Goal: Ask a question: Seek information or help from site administrators or community

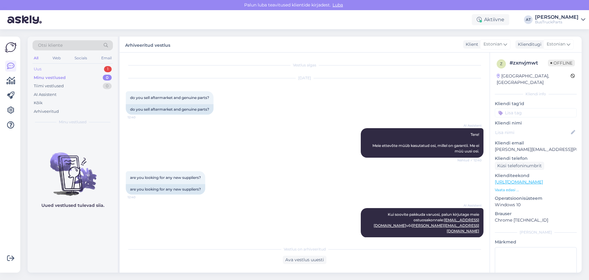
scroll to position [251, 0]
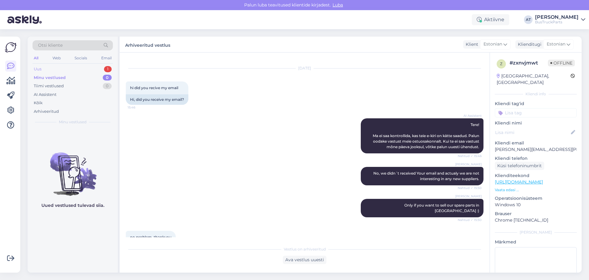
click at [86, 70] on div "Uus 1" at bounding box center [73, 69] width 80 height 9
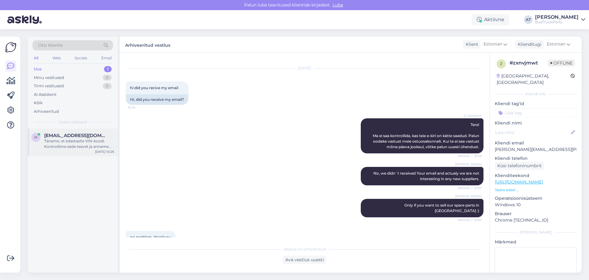
click at [83, 152] on div "h [EMAIL_ADDRESS][DOMAIN_NAME] Täname, et edastasite VIN-koodi. Kontrollime sed…" at bounding box center [73, 142] width 90 height 28
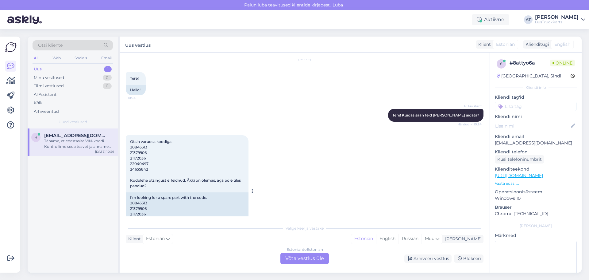
scroll to position [0, 0]
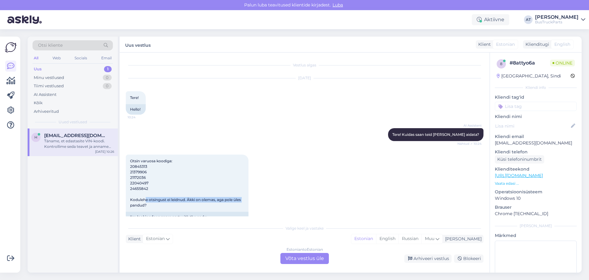
drag, startPoint x: 146, startPoint y: 199, endPoint x: 271, endPoint y: 201, distance: 125.3
click at [271, 201] on div "Otsin varuosa koodiga: 20845313 21379906 21172036 22040497 24655842 Kodulehe ot…" at bounding box center [305, 210] width 358 height 125
click at [351, 187] on div "Otsin varuosa koodiga: 20845313 21379906 21172036 22040497 24655842 Kodulehe ot…" at bounding box center [305, 210] width 358 height 125
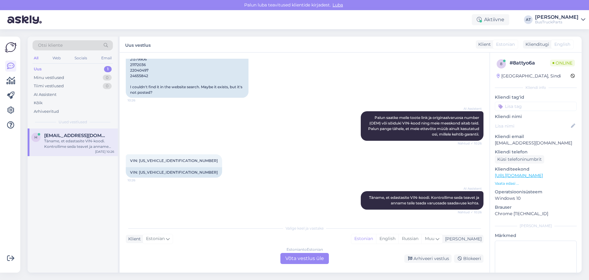
click at [301, 260] on div "Estonian to Estonian Võta vestlus üle" at bounding box center [305, 258] width 49 height 11
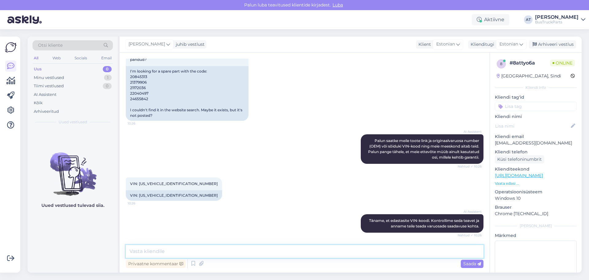
click at [253, 254] on textarea at bounding box center [305, 251] width 358 height 13
type textarea "P"
type textarea "Läheb natuke aega :)"
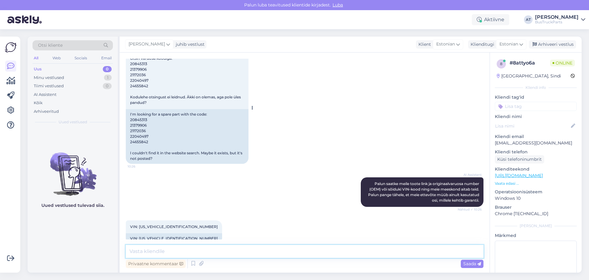
scroll to position [49, 0]
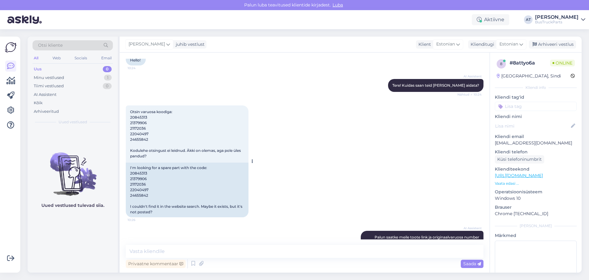
click at [133, 117] on span "Otsin varuosa koodiga: 20845313 21379906 21172036 22040497 24655842 Kodulehe ot…" at bounding box center [186, 133] width 112 height 49
copy span "20845313"
click at [236, 250] on textarea at bounding box center [305, 251] width 358 height 13
paste textarea "20845313"
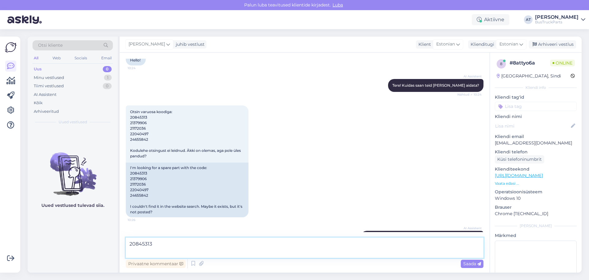
click at [229, 241] on textarea "20845313" at bounding box center [305, 247] width 358 height 20
click at [180, 245] on textarea "20845313 -" at bounding box center [305, 247] width 358 height 20
paste textarea "Õhukompressor"
drag, startPoint x: 157, startPoint y: 244, endPoint x: 128, endPoint y: 243, distance: 29.2
click at [127, 243] on textarea "20845313 - Õhukompressor - ei ole pakkuda" at bounding box center [305, 247] width 358 height 20
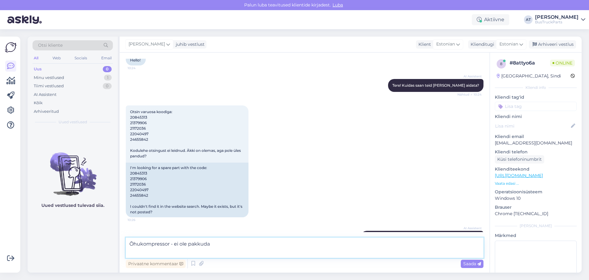
click at [171, 243] on textarea "Õhukompressor - ei ole pakkuda" at bounding box center [305, 247] width 358 height 20
paste textarea "20845313 -"
click at [222, 250] on textarea "Õhukompressor 20845313 - ei [PERSON_NAME]" at bounding box center [305, 247] width 358 height 20
click at [136, 122] on span "Otsin varuosa koodiga: 20845313 21379906 21172036 22040497 24655842 Kodulehe ot…" at bounding box center [186, 133] width 112 height 49
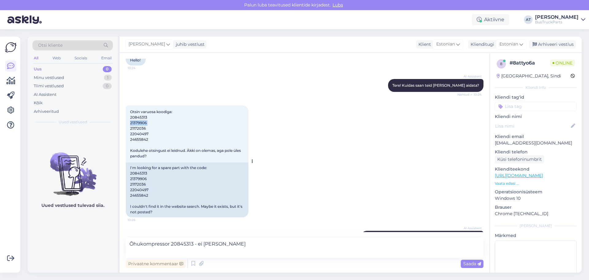
copy span "21379906"
click at [140, 251] on textarea "Õhukompressor 20845313 - ei [PERSON_NAME]" at bounding box center [305, 247] width 358 height 20
paste textarea "21379906"
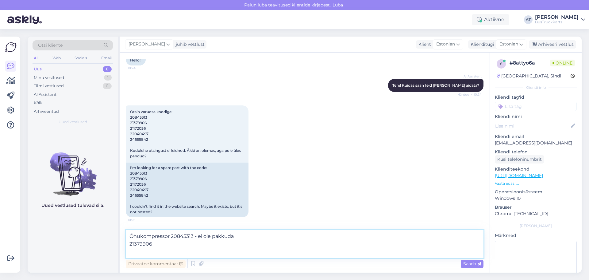
click at [158, 243] on textarea "Õhukompressor 20845313 - ei ole pakkuda 21379906" at bounding box center [305, 244] width 358 height 28
drag, startPoint x: 194, startPoint y: 237, endPoint x: 203, endPoint y: 244, distance: 11.6
click at [203, 244] on textarea "Õhukompressor 20845313 - ei ole pakkuda 21379906" at bounding box center [305, 244] width 358 height 28
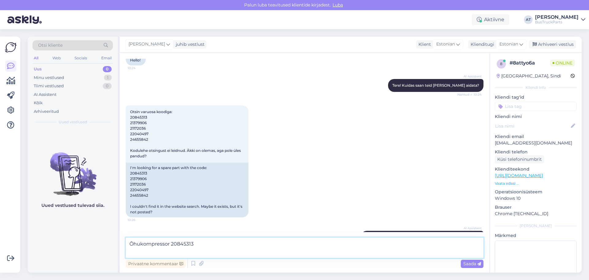
click at [134, 242] on textarea "Õhukompressor 20845313" at bounding box center [305, 247] width 358 height 20
click at [238, 242] on textarea "Kahjuks, [PERSON_NAME] ole pakkuda õhukompressor 20845313" at bounding box center [305, 247] width 358 height 20
type textarea "Kahjuks, [PERSON_NAME] ole pakkuda õhukompressori 20845313"
click at [479, 264] on icon at bounding box center [480, 264] width 4 height 4
